Goal: Task Accomplishment & Management: Use online tool/utility

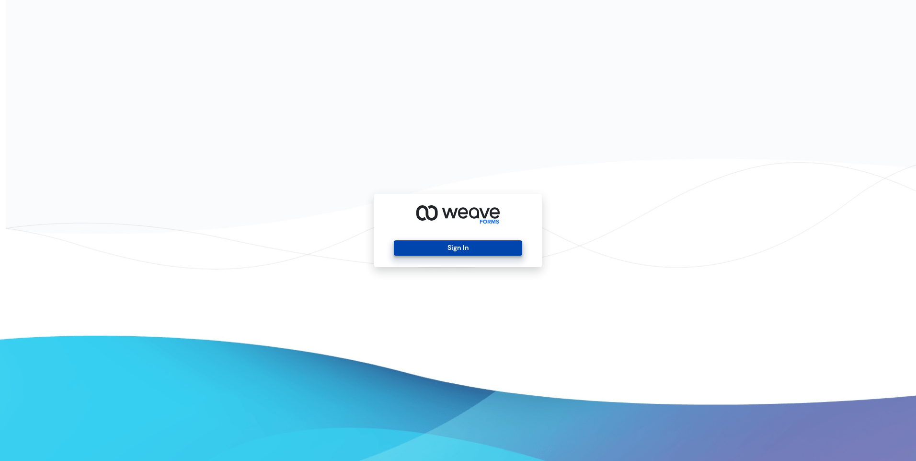
click at [487, 250] on button "Sign In" at bounding box center [458, 247] width 128 height 15
